Goal: Complete application form

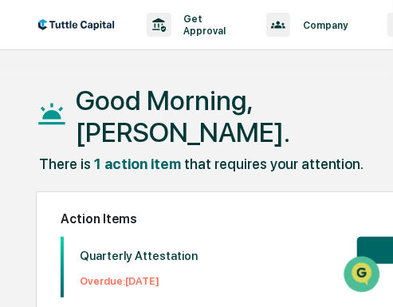
click at [236, 88] on div "Good Morning, [PERSON_NAME]." at bounding box center [213, 116] width 354 height 80
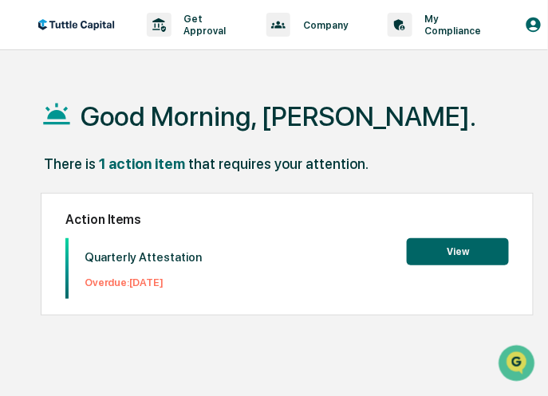
click at [392, 254] on button "View" at bounding box center [458, 251] width 102 height 27
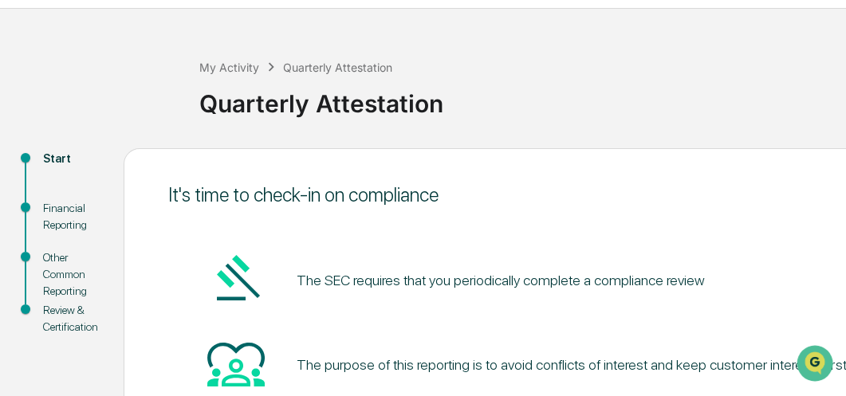
scroll to position [42, 0]
click at [53, 155] on div "Start" at bounding box center [70, 158] width 55 height 17
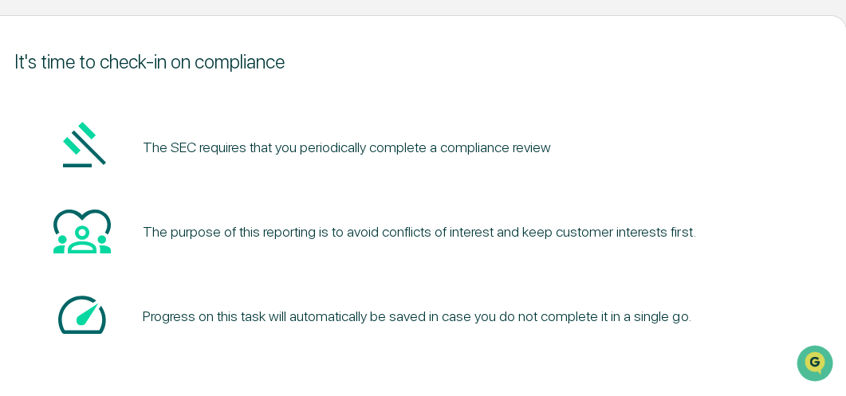
scroll to position [246, 154]
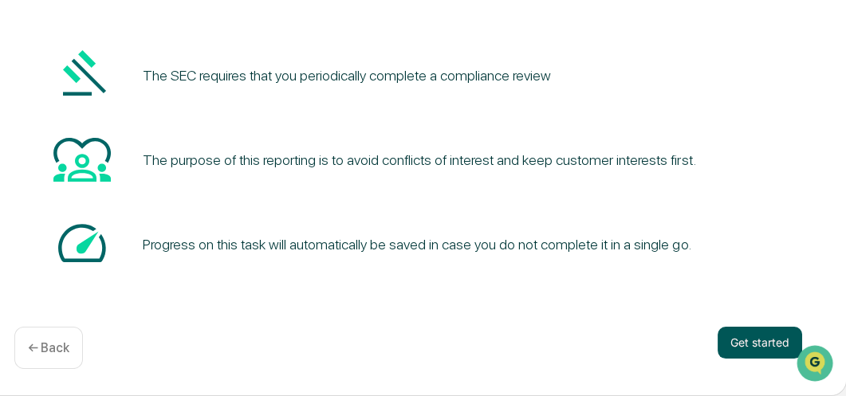
click at [392, 306] on button "Get started" at bounding box center [760, 343] width 85 height 32
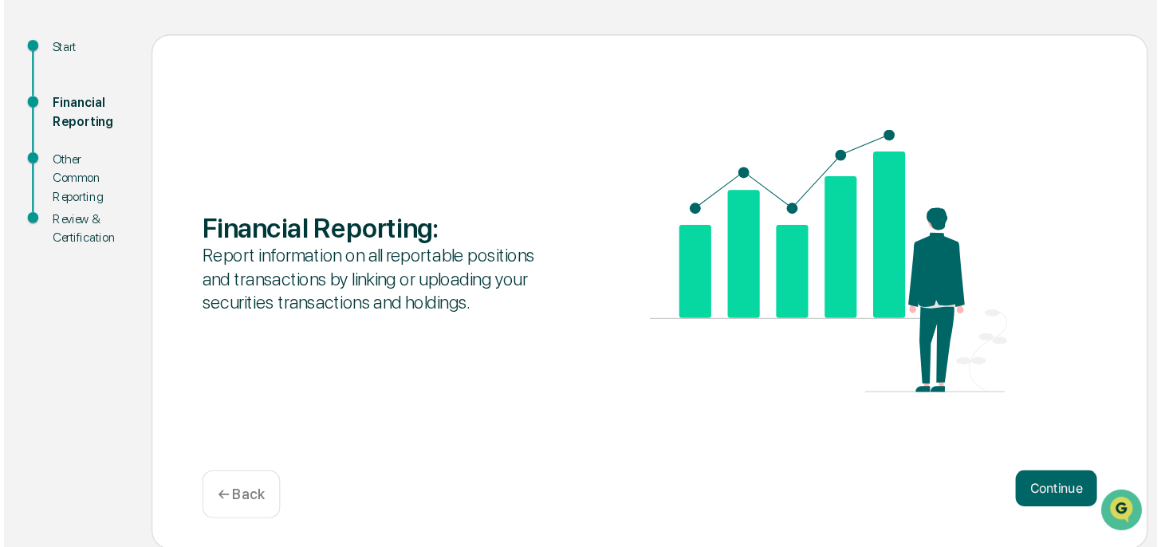
scroll to position [94, 0]
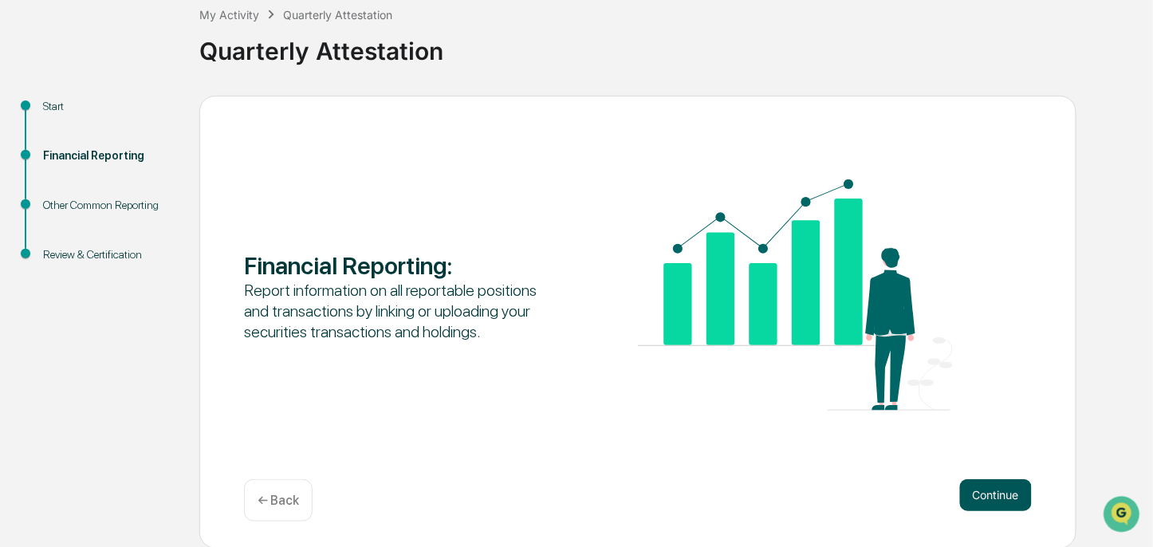
click at [392, 306] on button "Continue" at bounding box center [996, 495] width 72 height 32
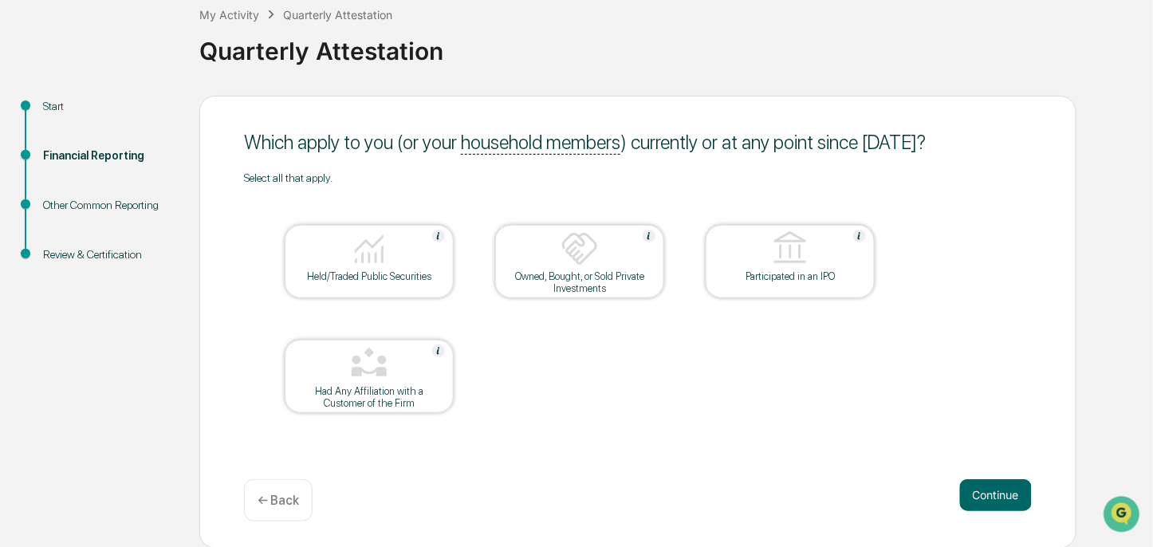
click at [352, 268] on img at bounding box center [369, 249] width 38 height 38
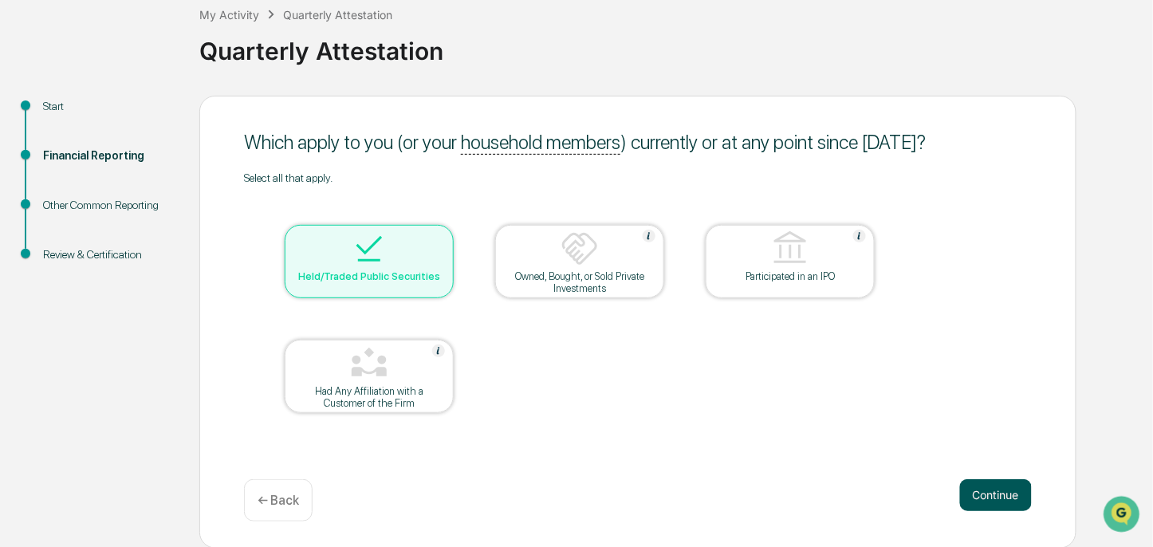
click at [392, 306] on button "Continue" at bounding box center [996, 495] width 72 height 32
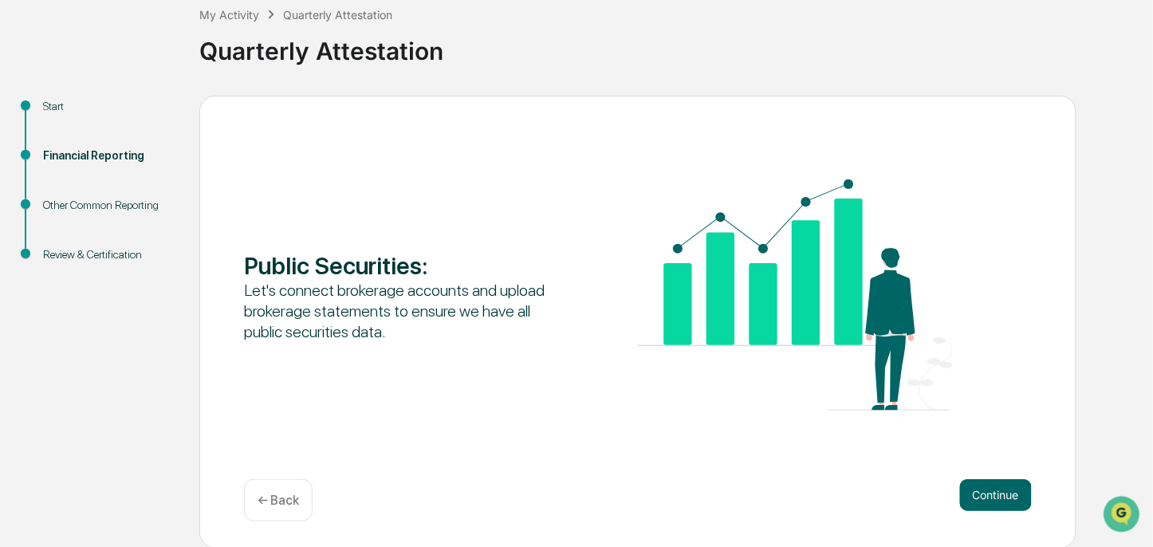
click at [392, 306] on button "Continue" at bounding box center [996, 495] width 72 height 32
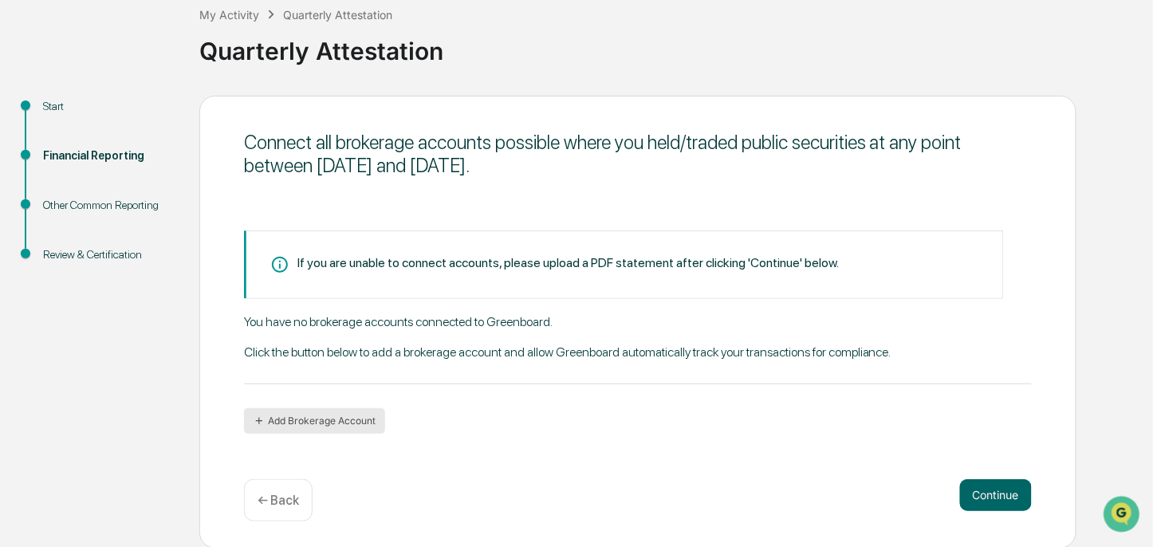
click at [327, 306] on button "Add Brokerage Account" at bounding box center [314, 421] width 141 height 26
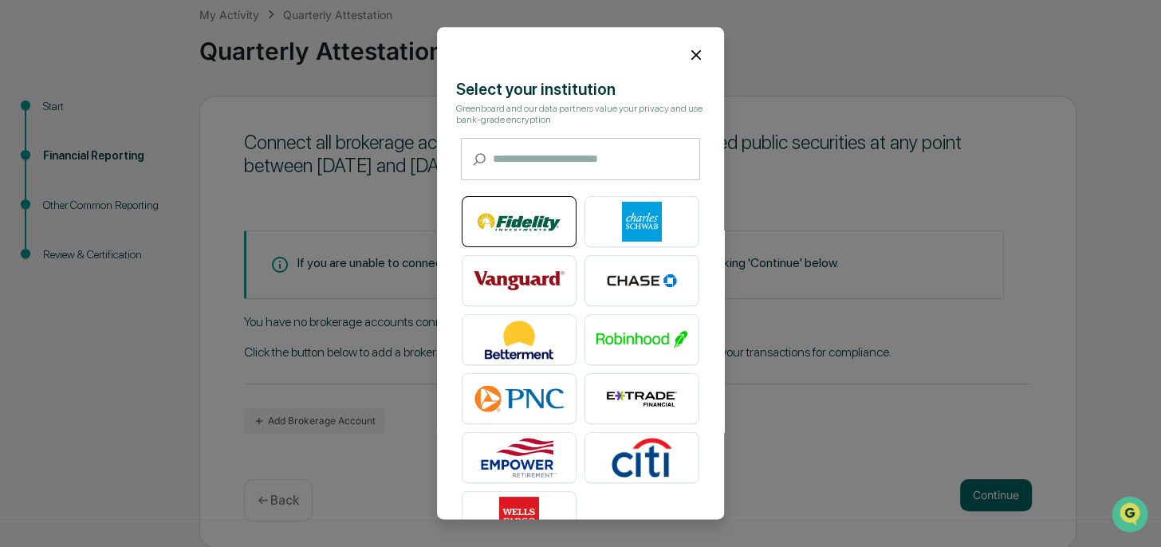
click at [392, 220] on img at bounding box center [519, 223] width 91 height 40
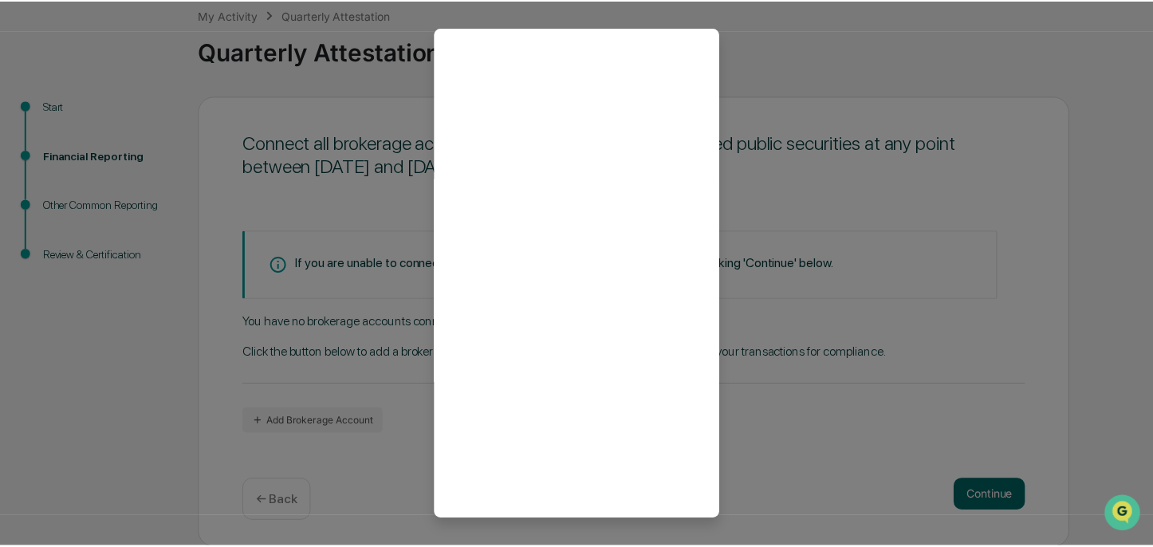
scroll to position [43, 0]
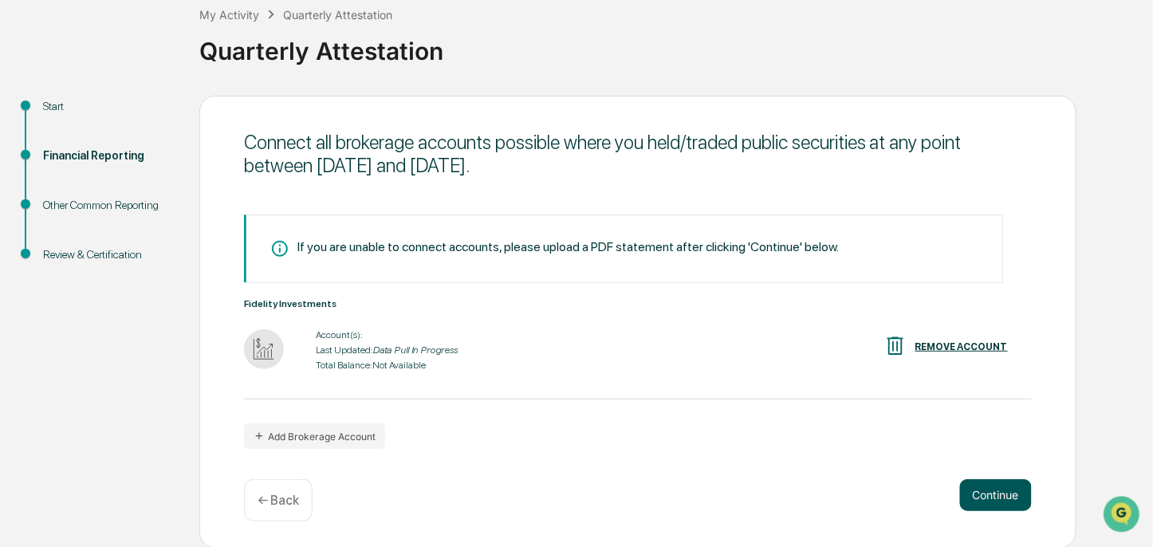
click at [392, 306] on button "Continue" at bounding box center [996, 495] width 72 height 32
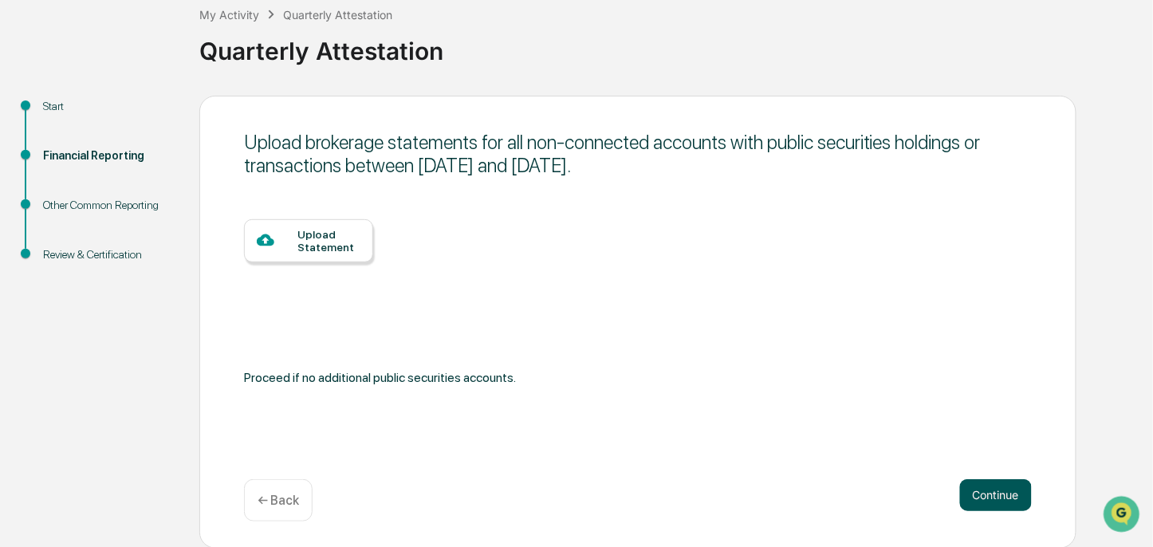
click at [392, 306] on button "Continue" at bounding box center [996, 495] width 72 height 32
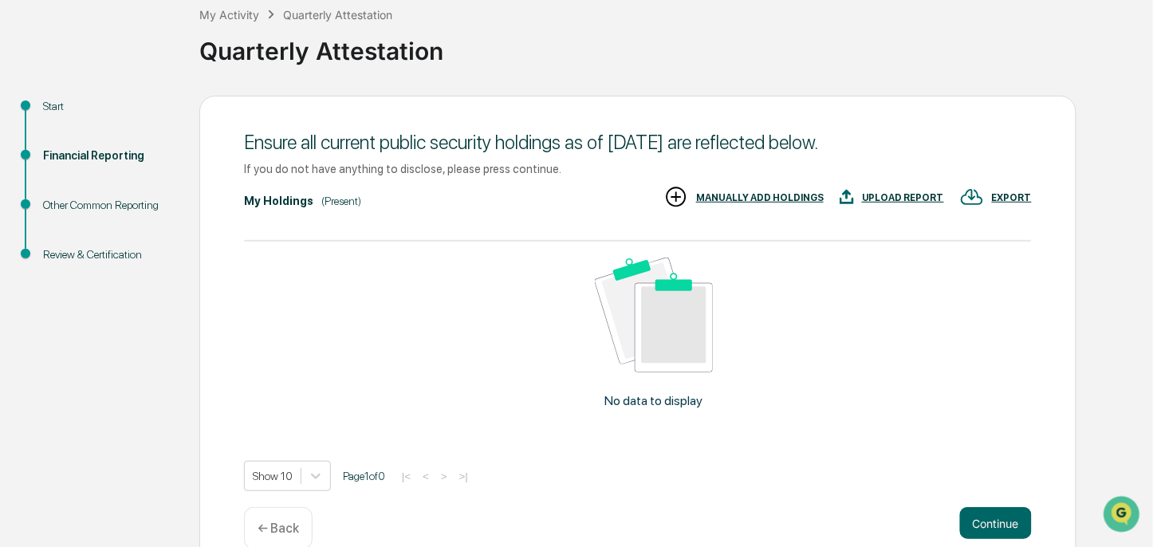
click at [289, 306] on p "← Back" at bounding box center [278, 528] width 41 height 15
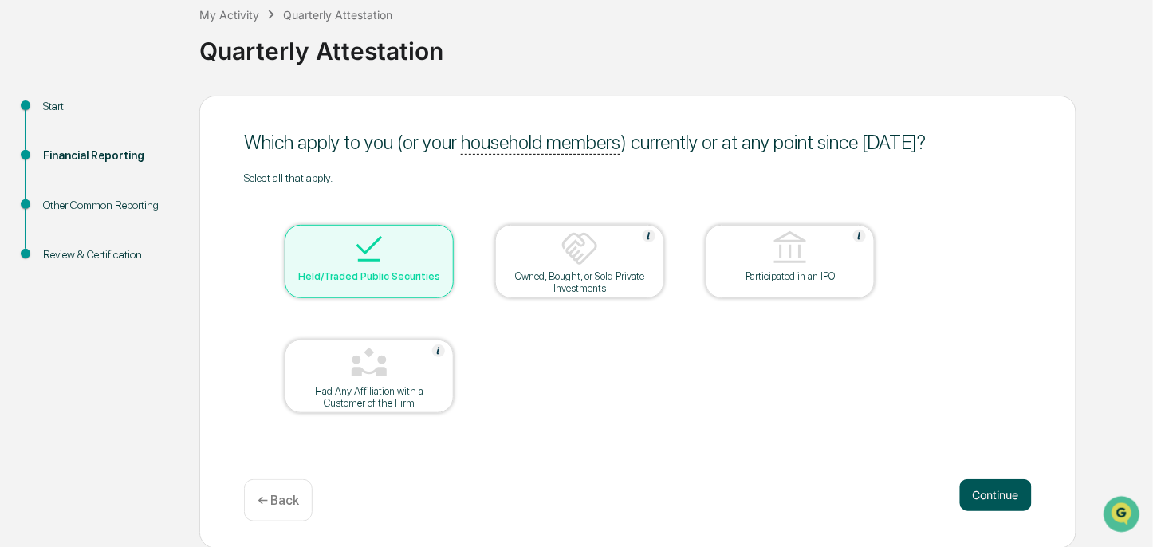
click at [392, 306] on button "Continue" at bounding box center [996, 495] width 72 height 32
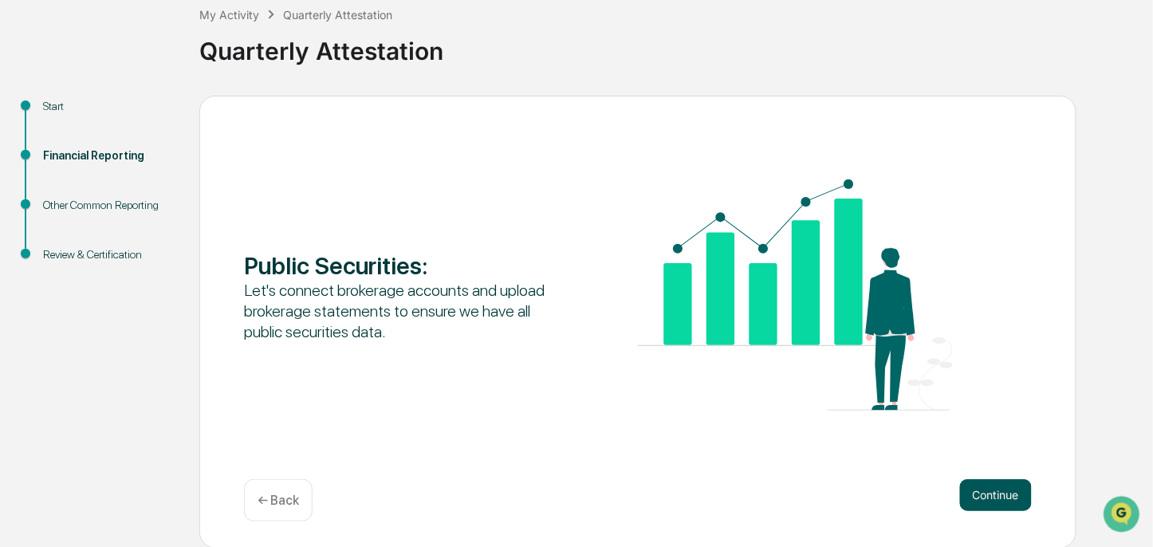
click at [392, 306] on button "Continue" at bounding box center [996, 495] width 72 height 32
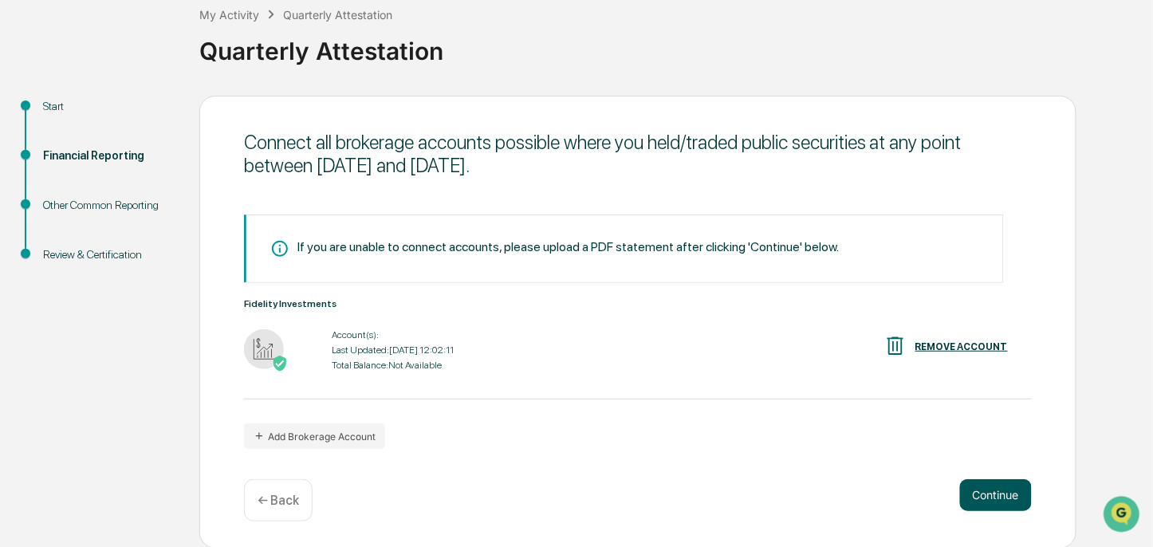
click at [392, 306] on button "Continue" at bounding box center [996, 495] width 72 height 32
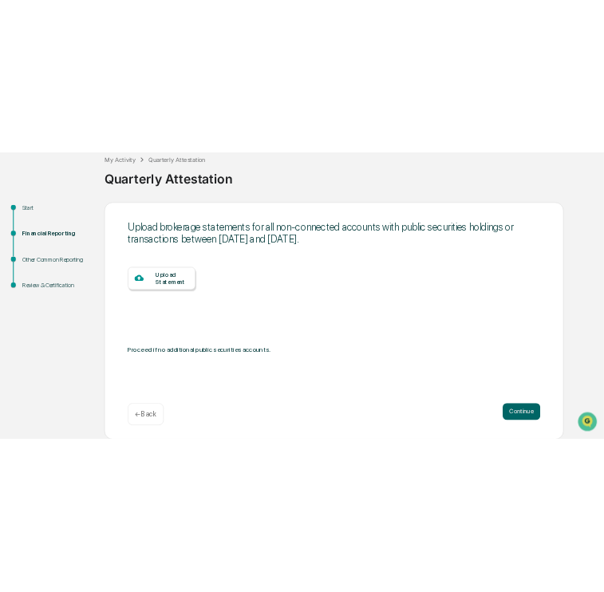
scroll to position [50, 0]
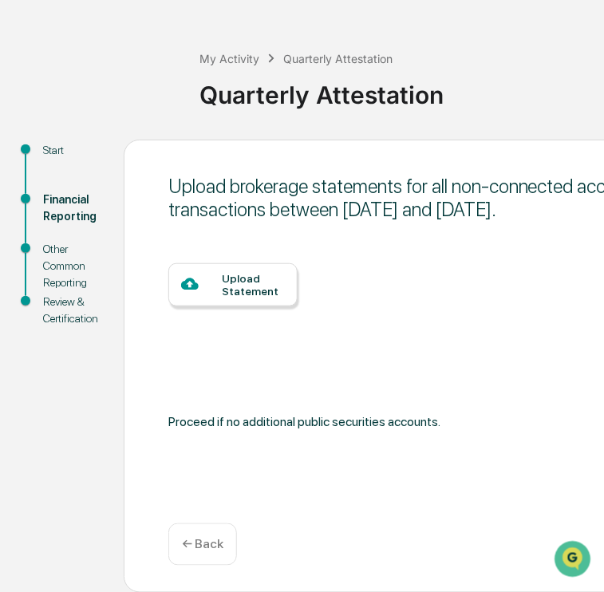
click at [242, 283] on div "Upload Statement" at bounding box center [253, 285] width 63 height 26
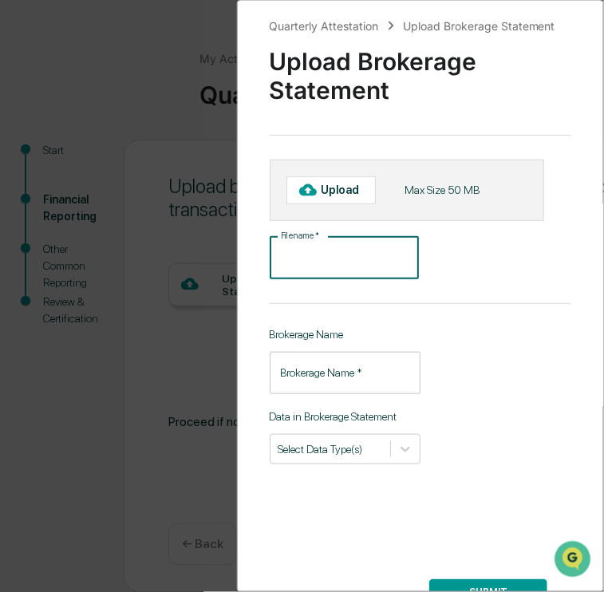
click at [338, 264] on input "File name   *" at bounding box center [345, 258] width 150 height 42
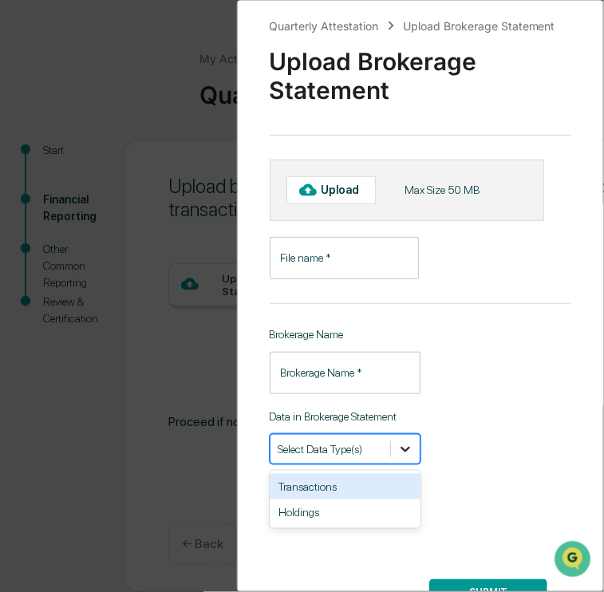
click at [392, 306] on icon at bounding box center [405, 449] width 16 height 16
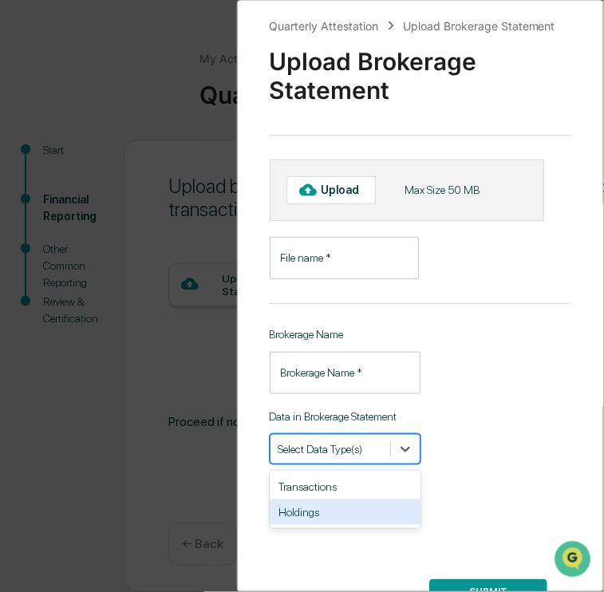
click at [318, 306] on div "Holdings" at bounding box center [345, 512] width 151 height 26
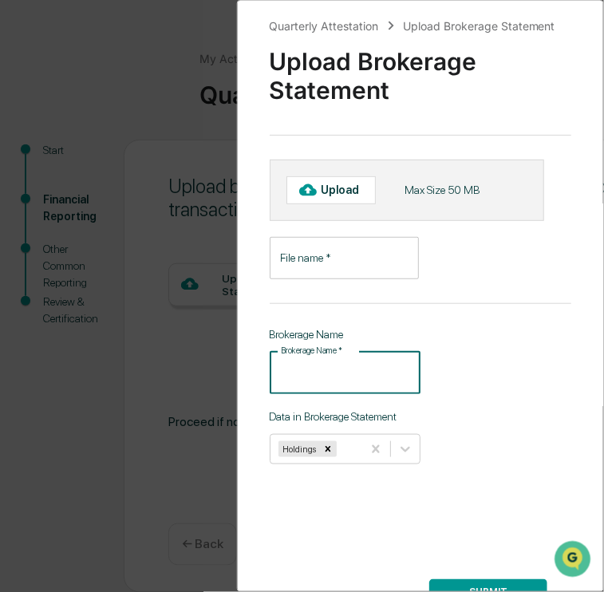
click at [329, 306] on input "Brokerage Name   *" at bounding box center [345, 373] width 151 height 42
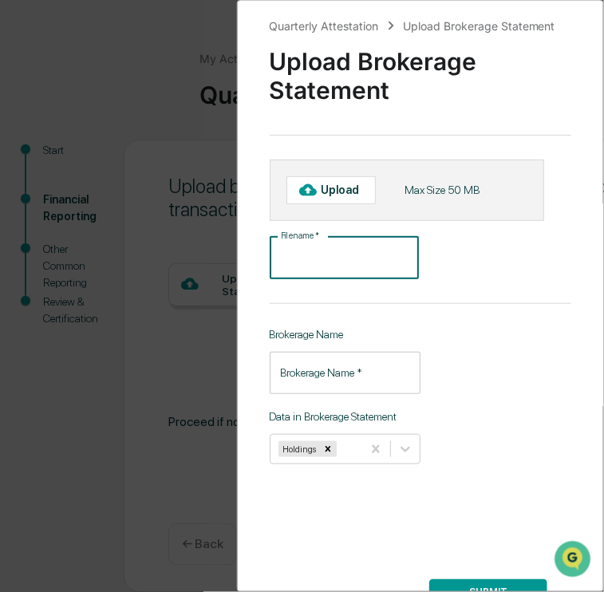
click at [316, 258] on input "File name   *" at bounding box center [345, 258] width 150 height 42
type input "*********"
click at [330, 306] on input "Brokerage Name   *" at bounding box center [345, 373] width 151 height 42
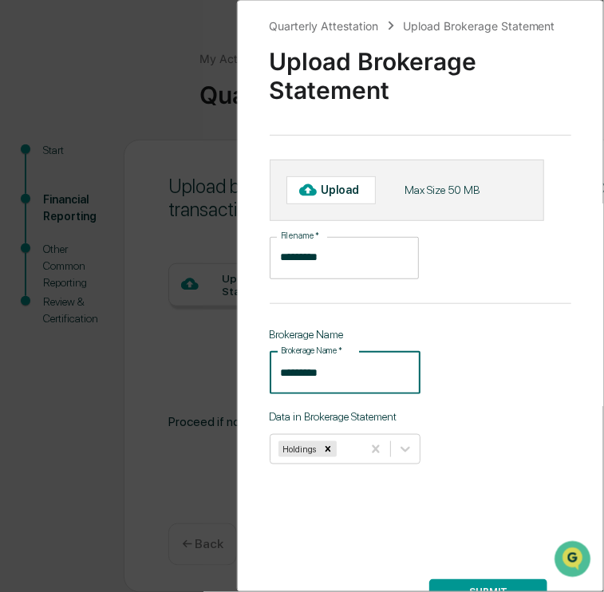
type input "*********"
click at [337, 191] on div "Upload" at bounding box center [344, 189] width 47 height 13
type input "**********"
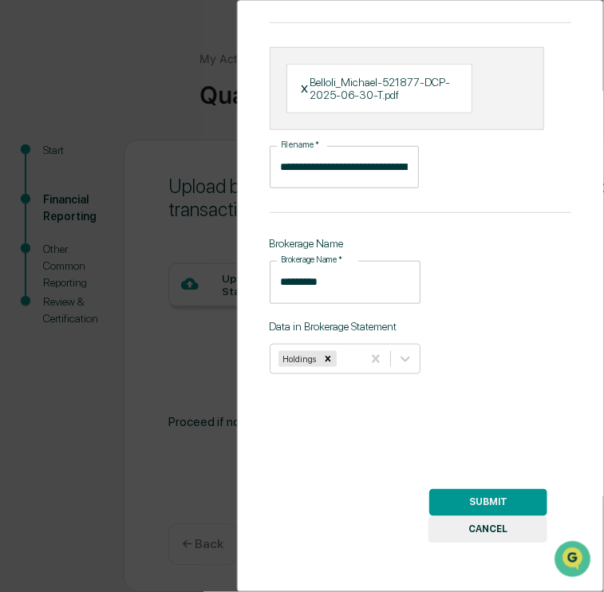
scroll to position [120, 0]
click at [392, 306] on button "SUBMIT" at bounding box center [488, 502] width 118 height 27
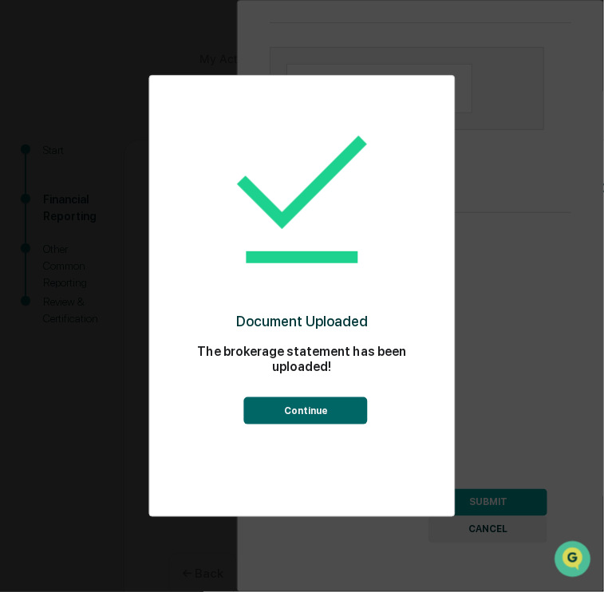
click at [303, 306] on button "Continue" at bounding box center [306, 410] width 124 height 27
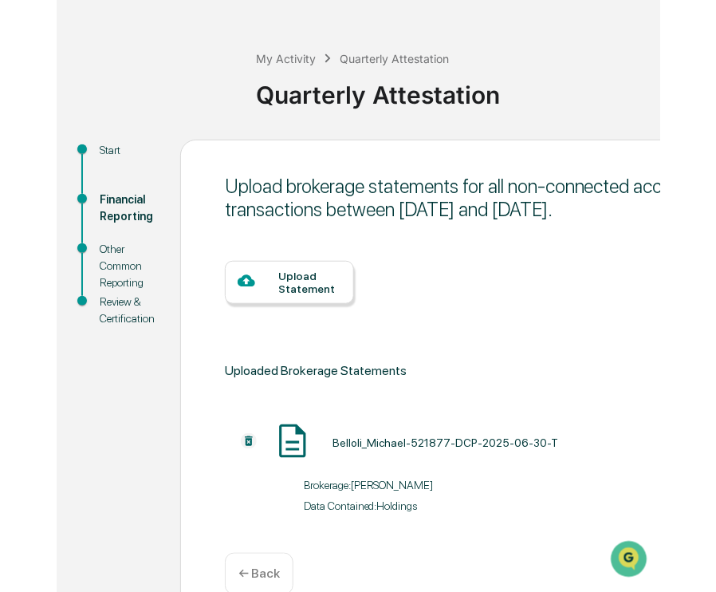
scroll to position [82, 0]
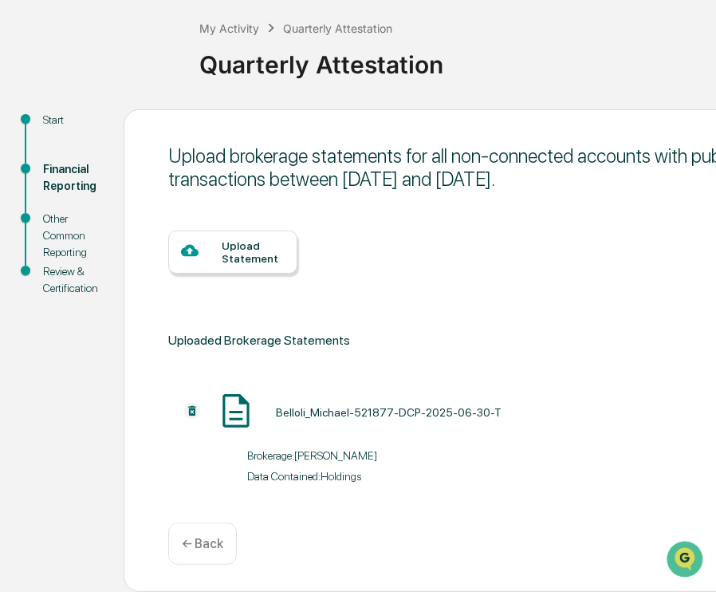
click at [207, 306] on p "← Back" at bounding box center [202, 543] width 41 height 15
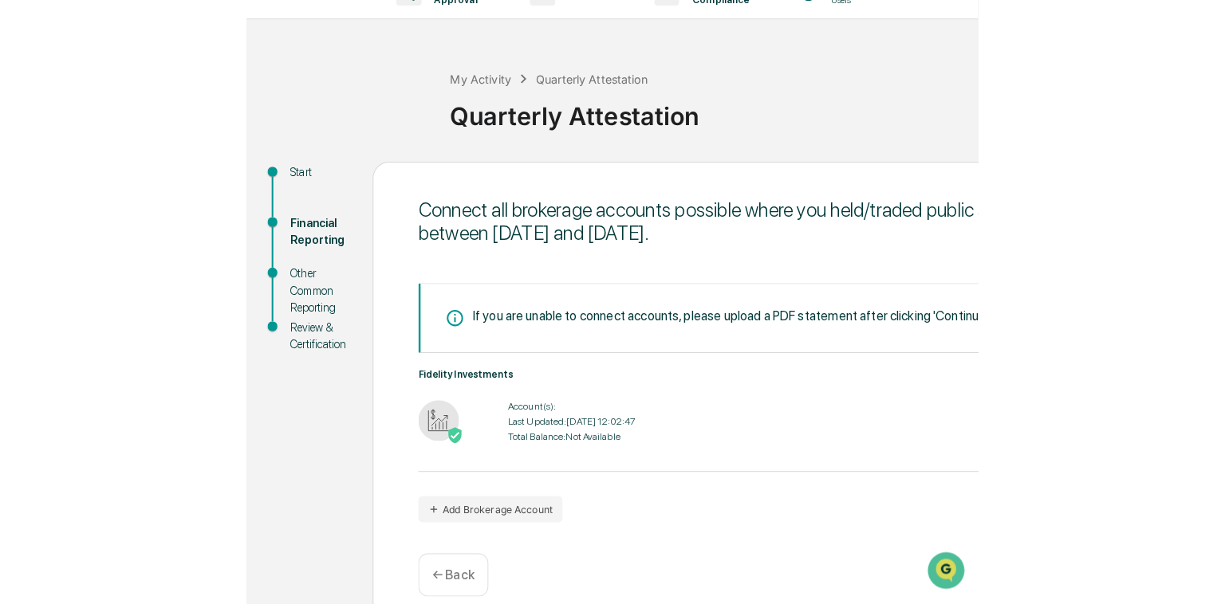
scroll to position [37, 0]
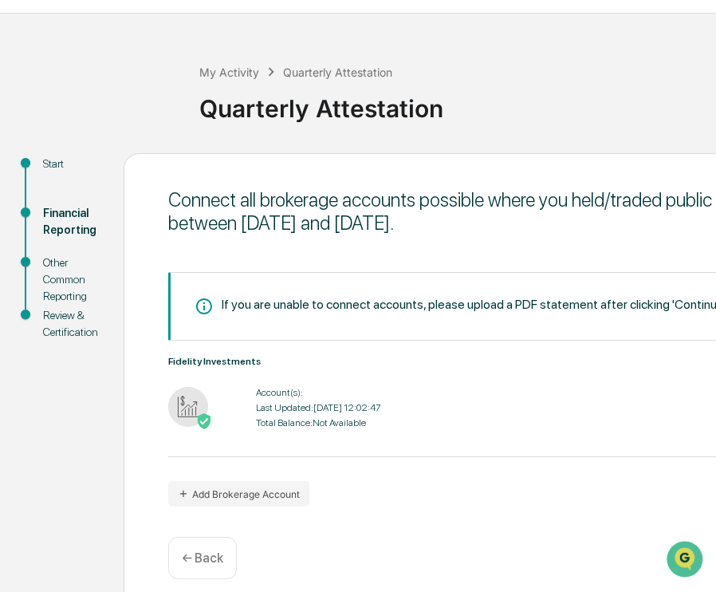
click at [57, 281] on div "Other Common Reporting" at bounding box center [70, 279] width 55 height 50
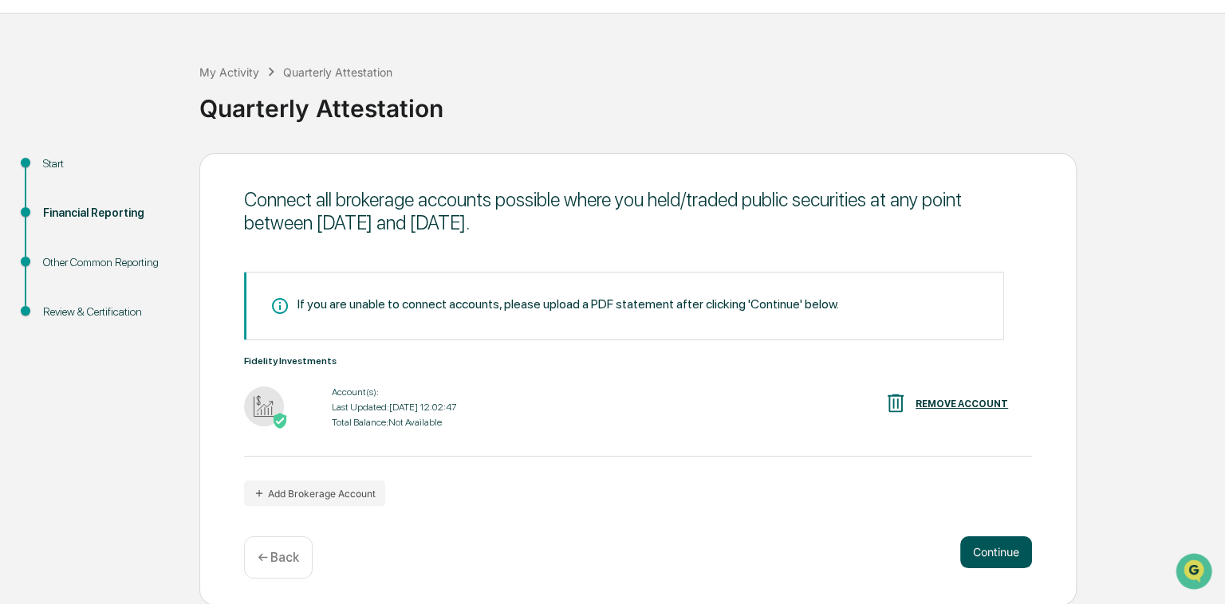
click at [392, 306] on button "Continue" at bounding box center [996, 553] width 72 height 32
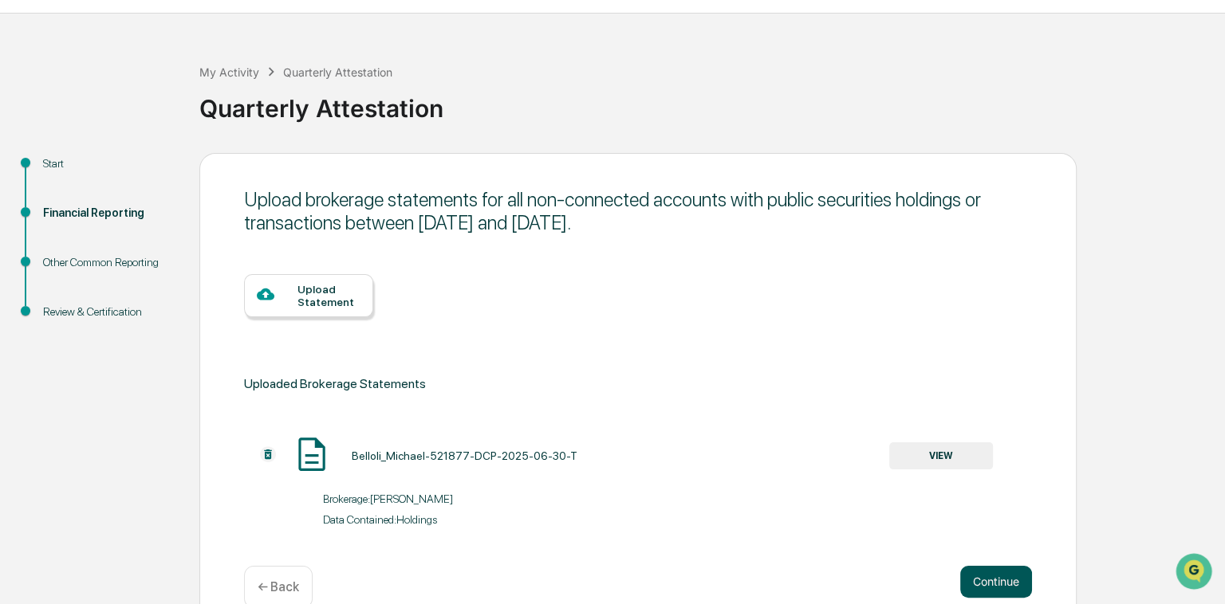
click at [392, 306] on button "Continue" at bounding box center [996, 582] width 72 height 32
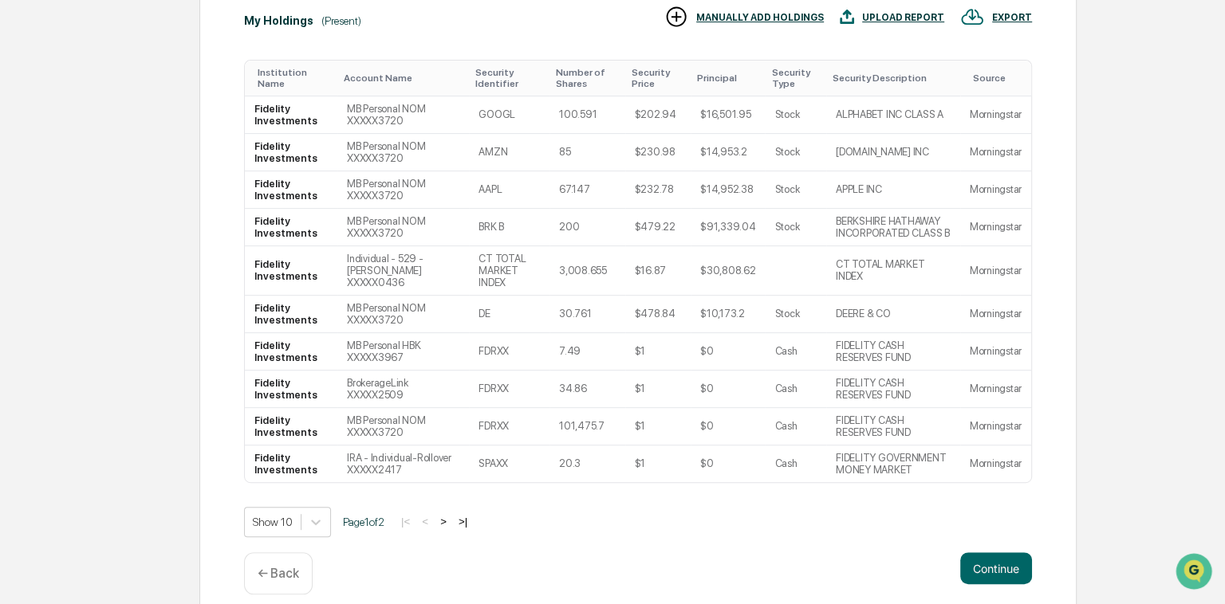
scroll to position [420, 0]
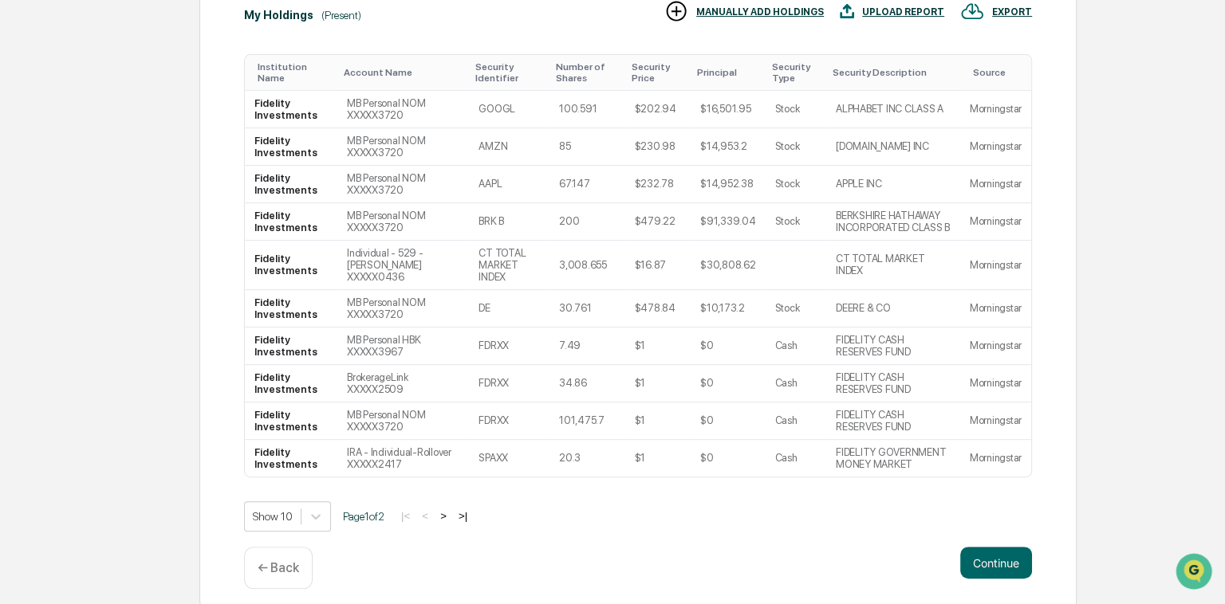
click at [392, 306] on button ">" at bounding box center [443, 517] width 16 height 14
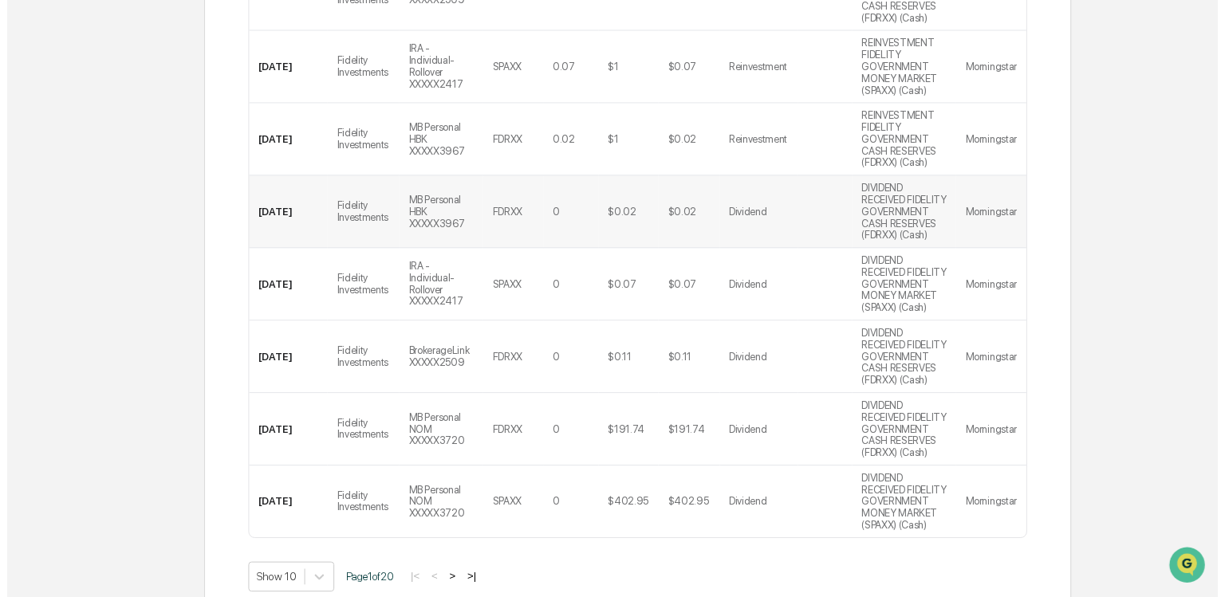
scroll to position [618, 0]
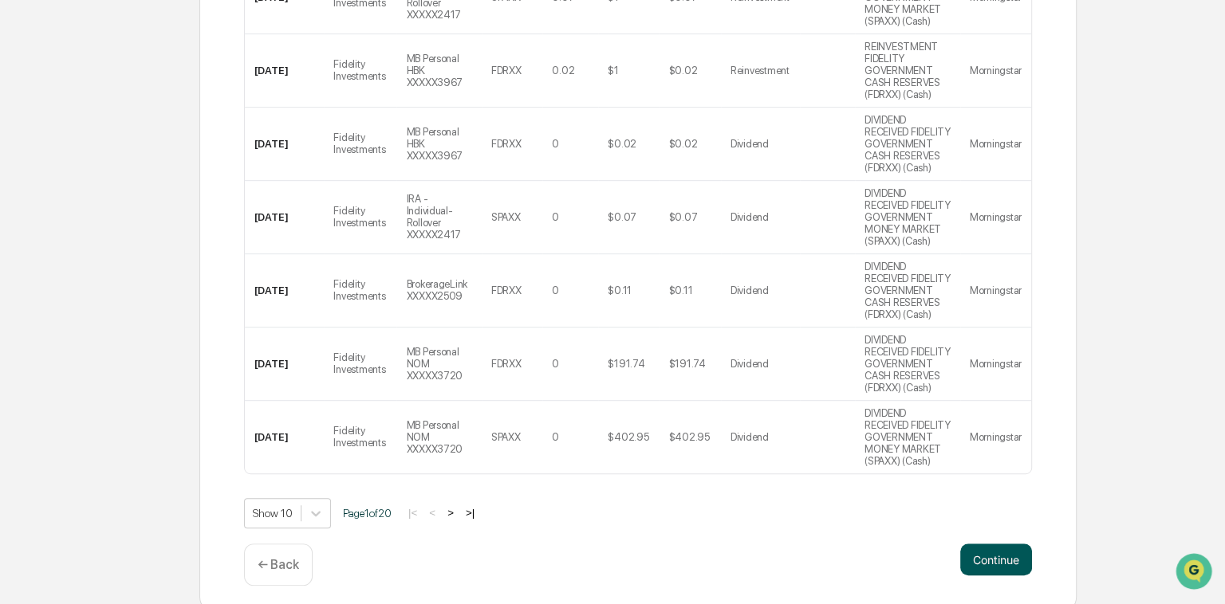
click at [392, 306] on button "Continue" at bounding box center [996, 560] width 72 height 32
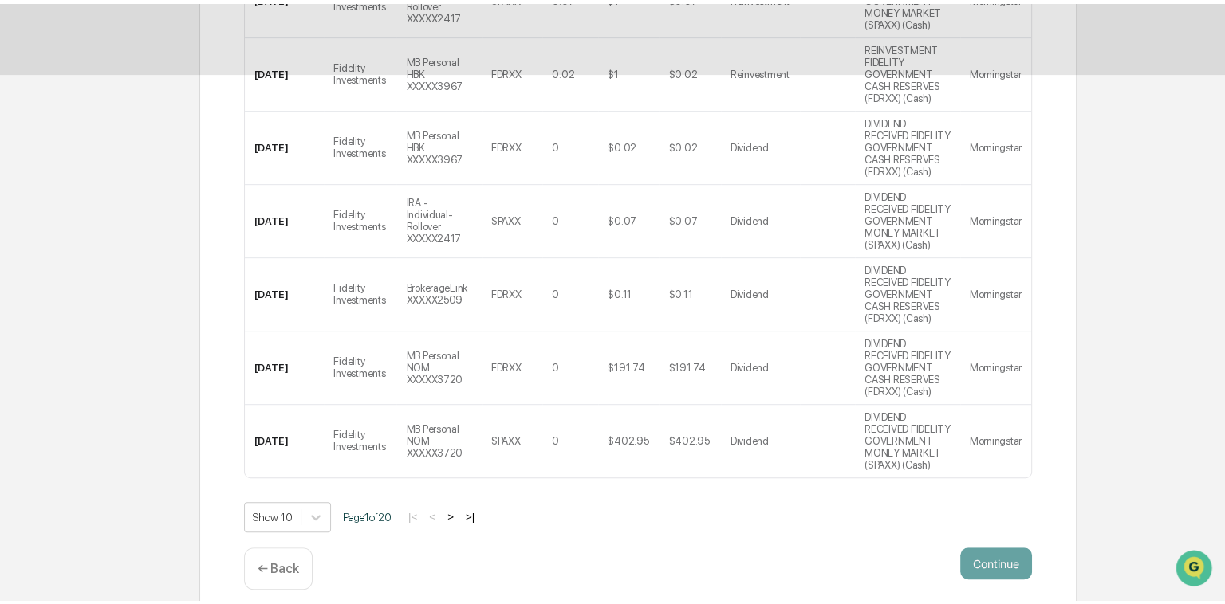
scroll to position [37, 0]
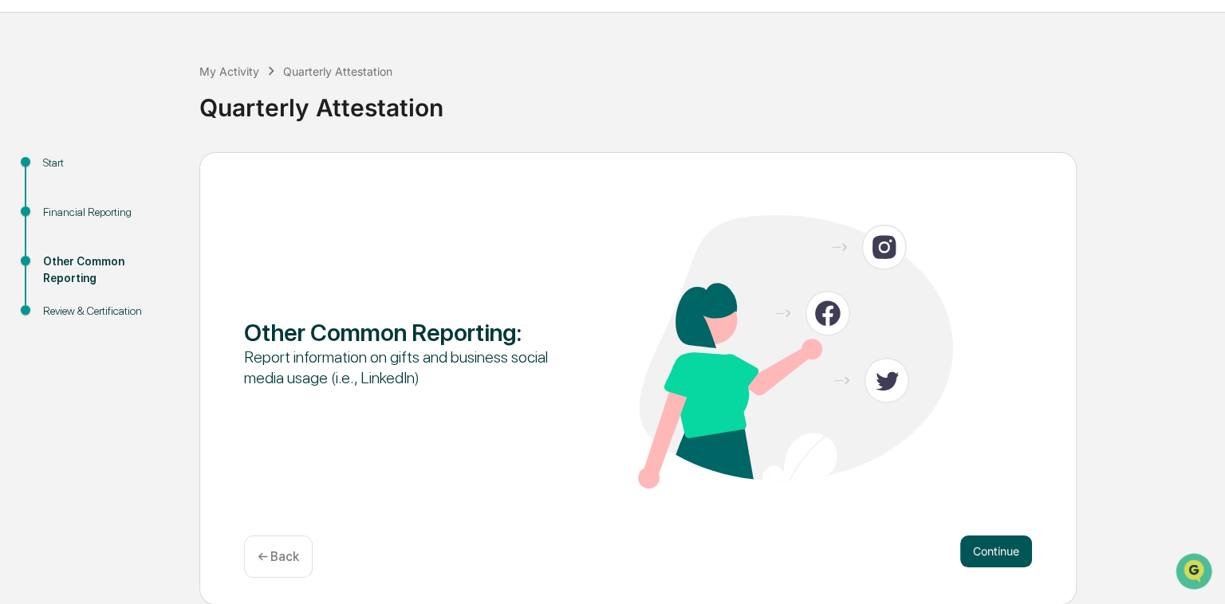
click at [392, 306] on button "Continue" at bounding box center [996, 552] width 72 height 32
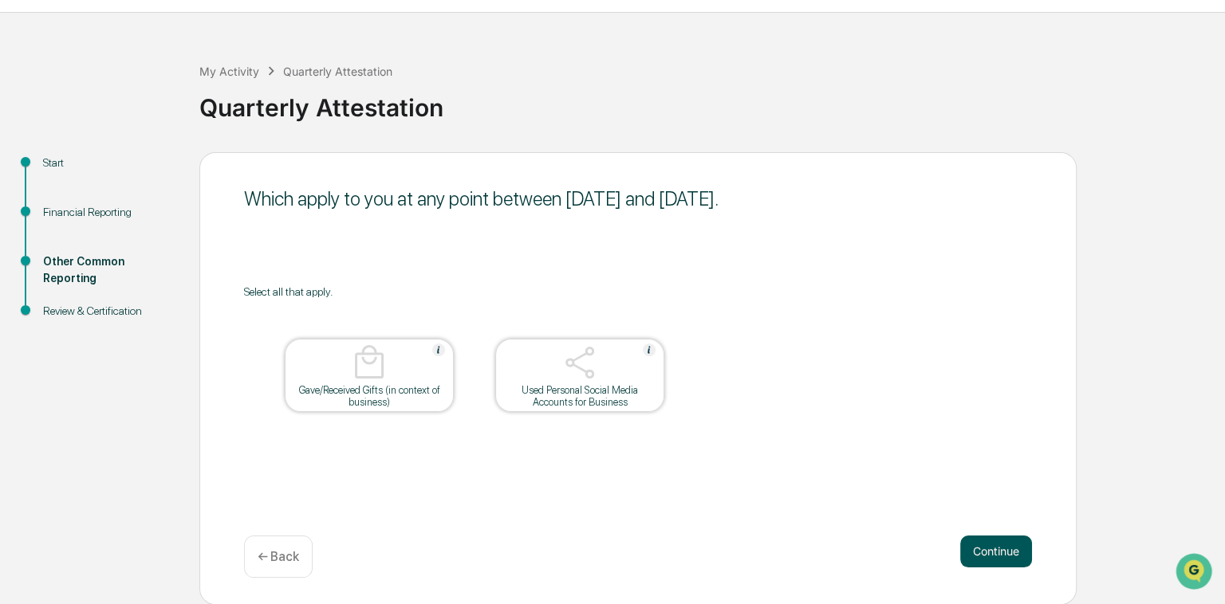
click at [392, 306] on button "Continue" at bounding box center [996, 552] width 72 height 32
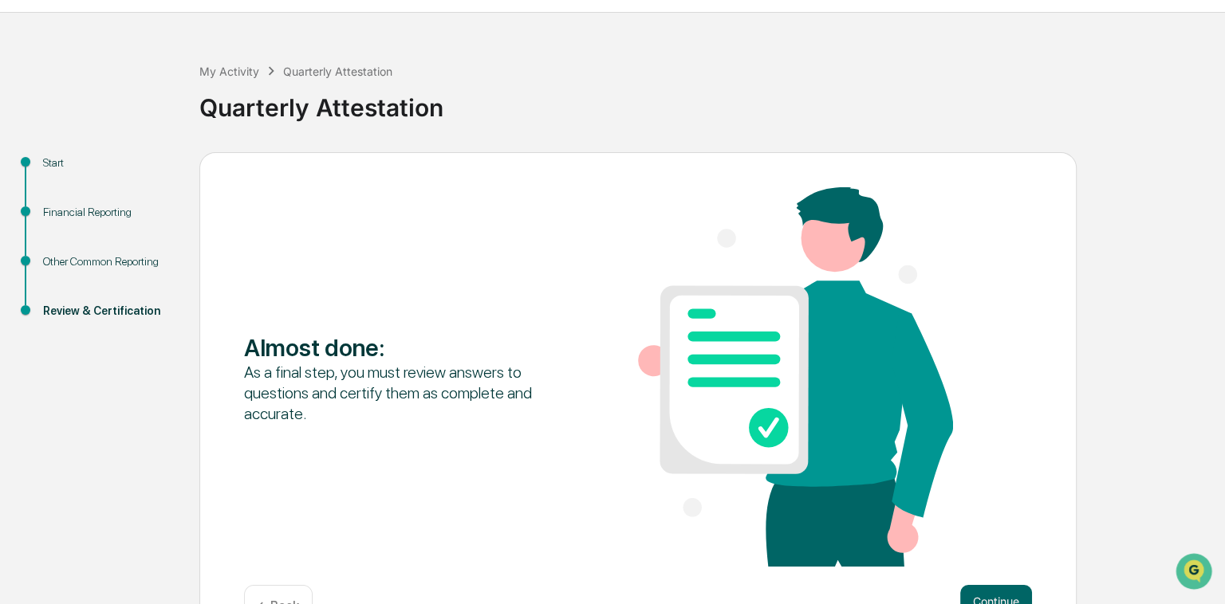
scroll to position [87, 0]
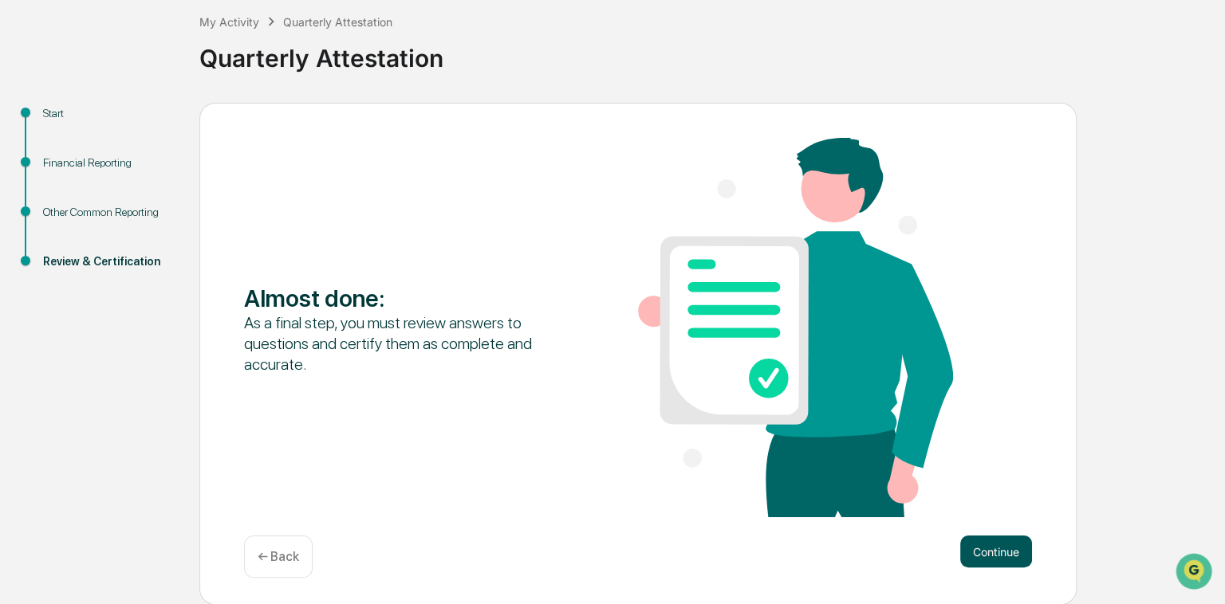
click at [392, 306] on button "Continue" at bounding box center [996, 552] width 72 height 32
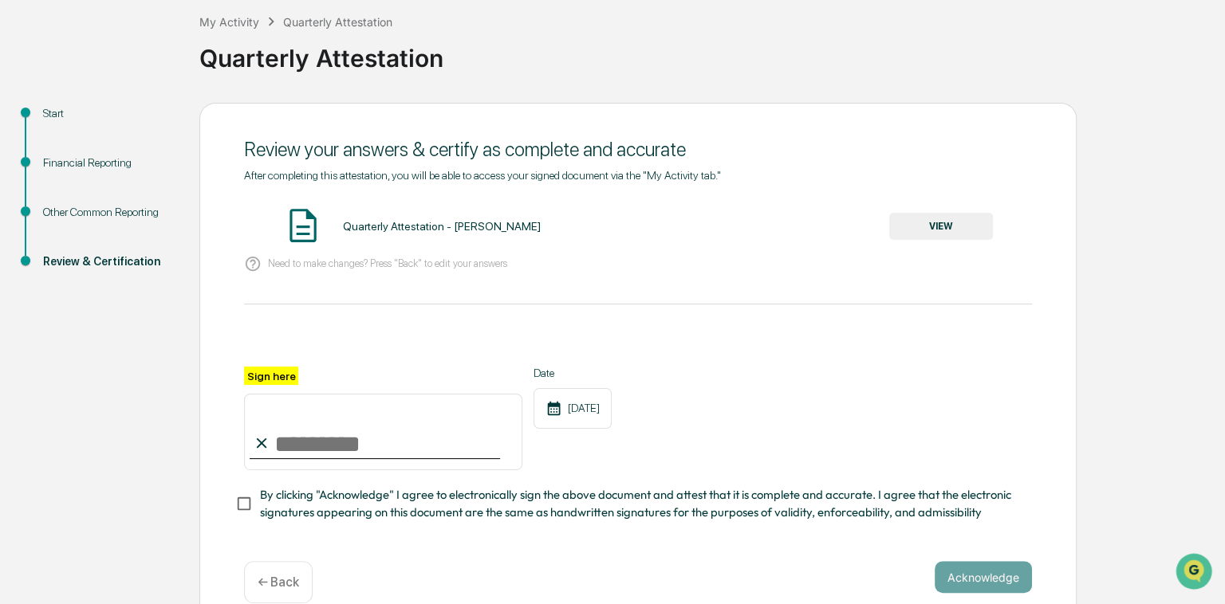
click at [287, 306] on input "Sign here" at bounding box center [383, 432] width 278 height 77
type input "**********"
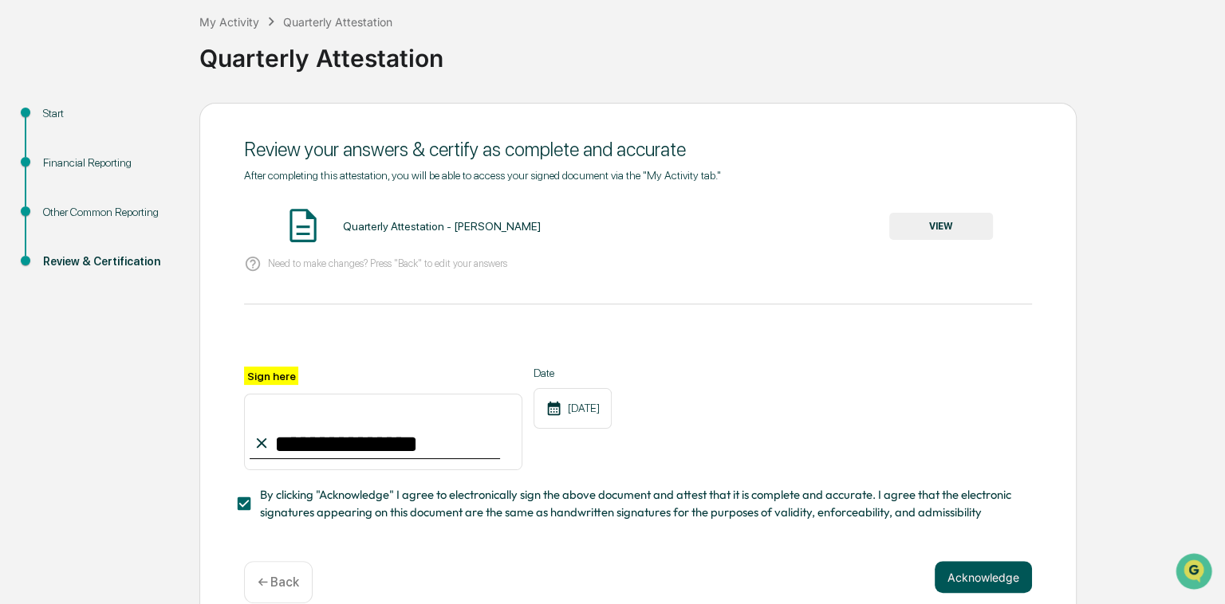
click at [392, 306] on button "Acknowledge" at bounding box center [983, 577] width 97 height 32
click at [392, 224] on button "VIEW" at bounding box center [941, 226] width 104 height 27
